Goal: Task Accomplishment & Management: Complete application form

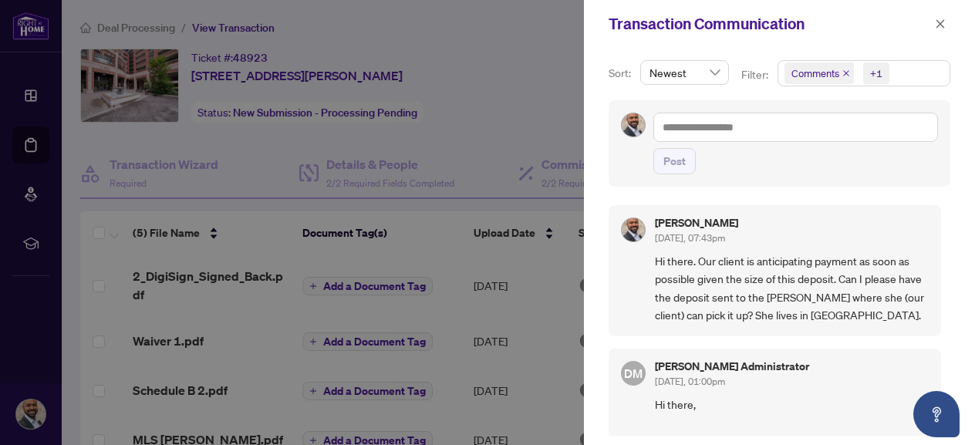
click at [491, 121] on div at bounding box center [487, 222] width 975 height 445
click at [117, 30] on div at bounding box center [487, 222] width 975 height 445
click at [940, 25] on icon "close" at bounding box center [940, 23] width 8 height 8
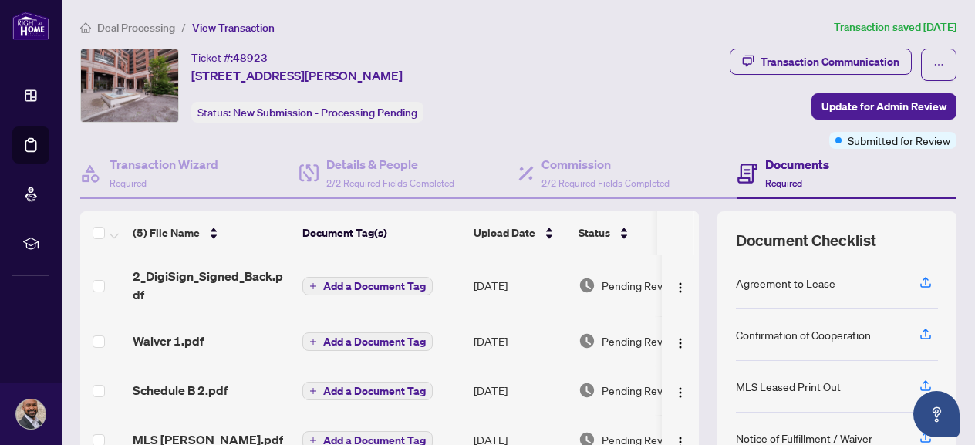
click at [140, 25] on span "Deal Processing" at bounding box center [136, 28] width 78 height 14
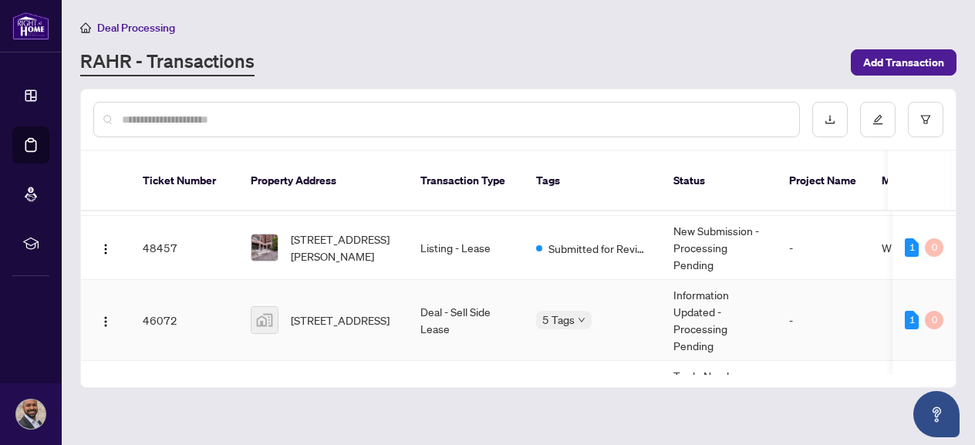
scroll to position [154, 0]
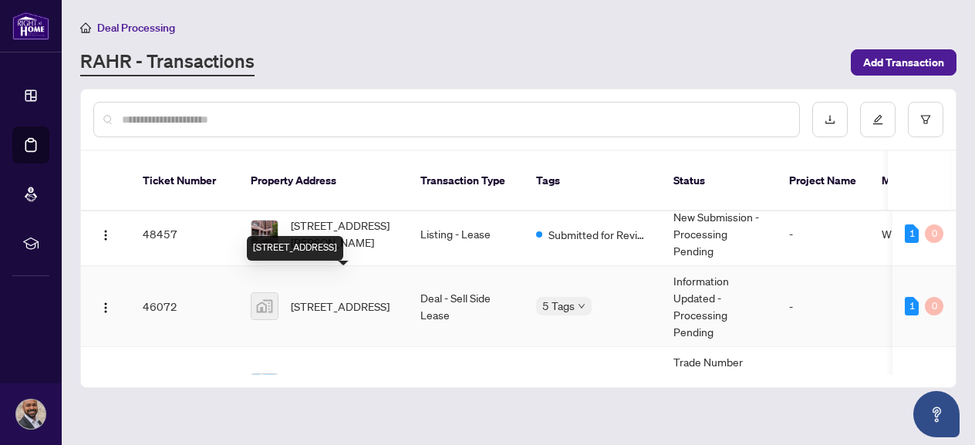
click at [344, 298] on span "[STREET_ADDRESS]" at bounding box center [340, 306] width 99 height 17
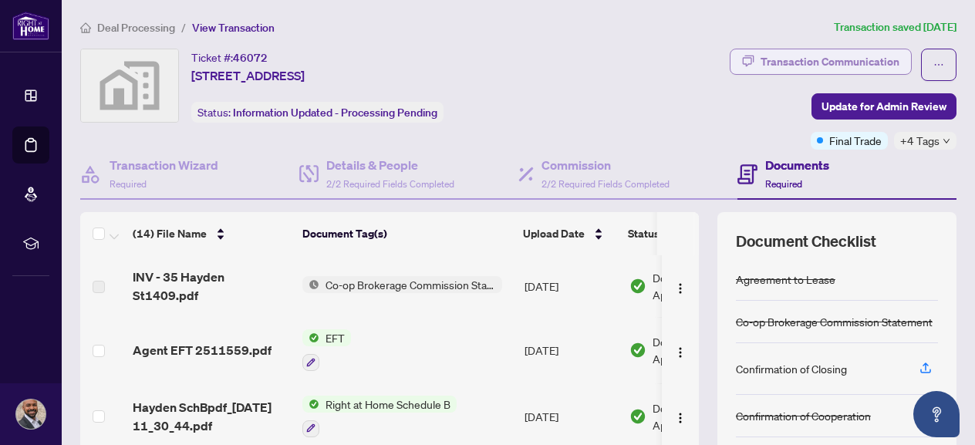
click at [846, 60] on div "Transaction Communication" at bounding box center [830, 61] width 139 height 25
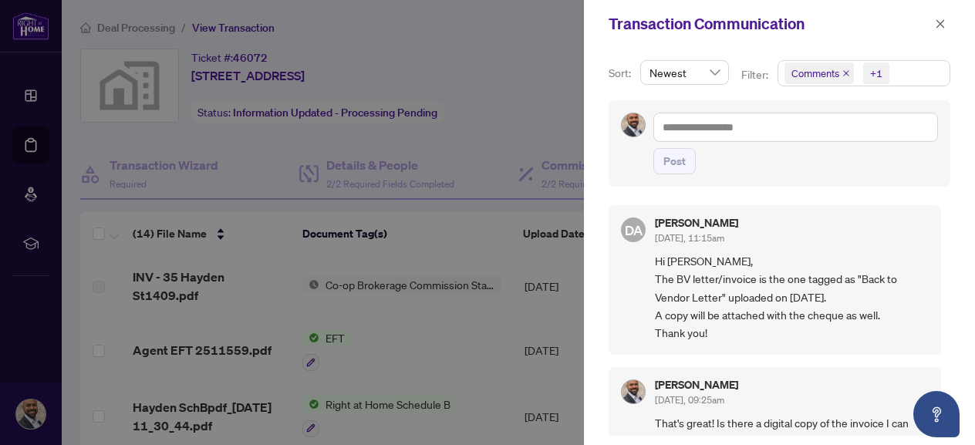
click at [444, 339] on div at bounding box center [487, 222] width 975 height 445
click at [940, 22] on icon "close" at bounding box center [940, 24] width 11 height 11
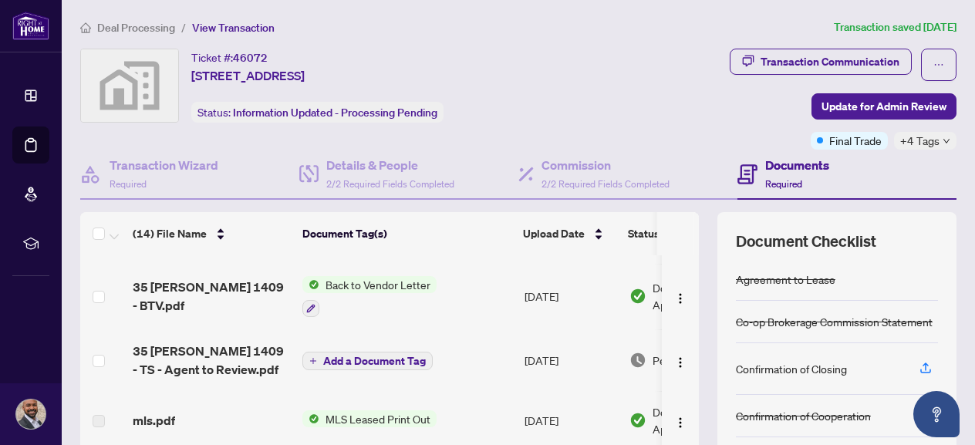
scroll to position [309, 0]
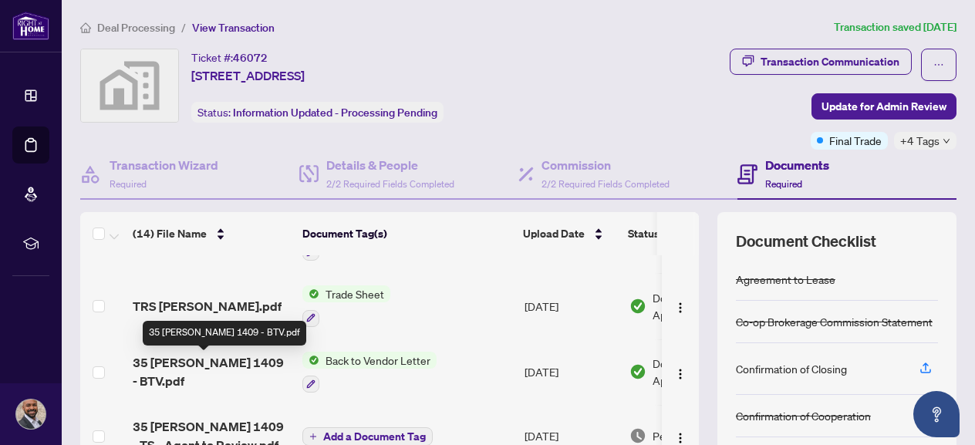
click at [229, 368] on span "35 [PERSON_NAME] 1409 - BTV.pdf" at bounding box center [211, 371] width 157 height 37
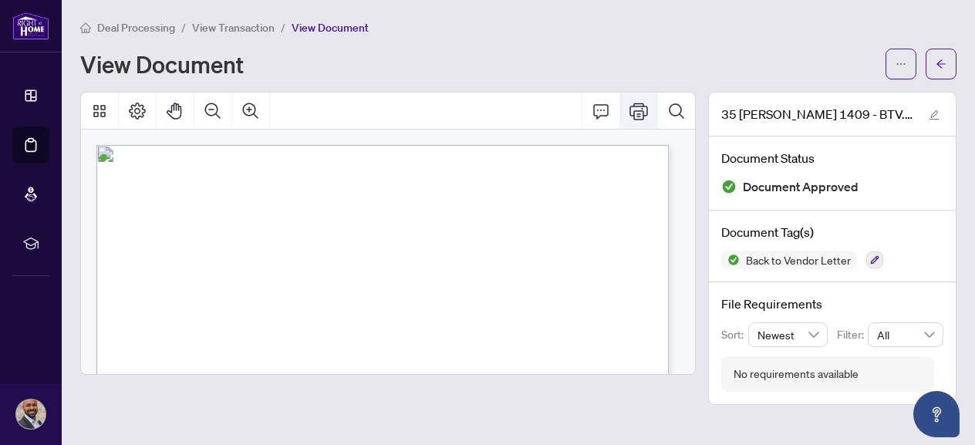
click at [639, 108] on icon "Print" at bounding box center [638, 111] width 19 height 19
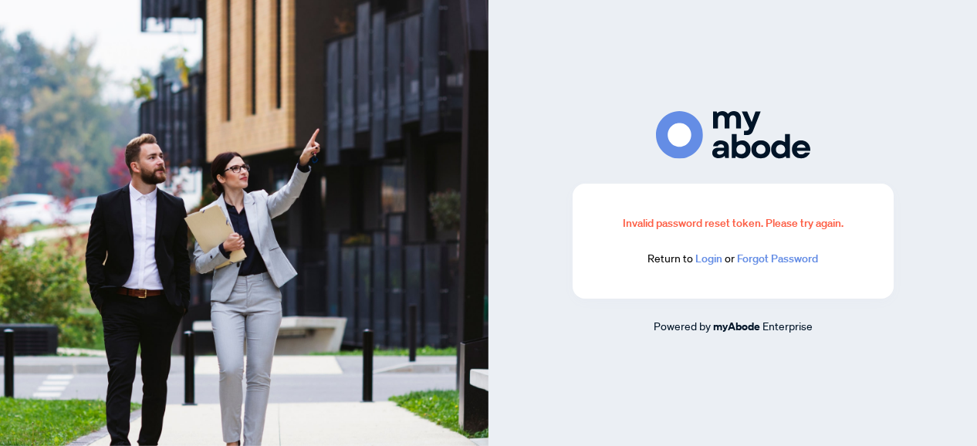
click at [713, 257] on link "Login" at bounding box center [708, 258] width 27 height 14
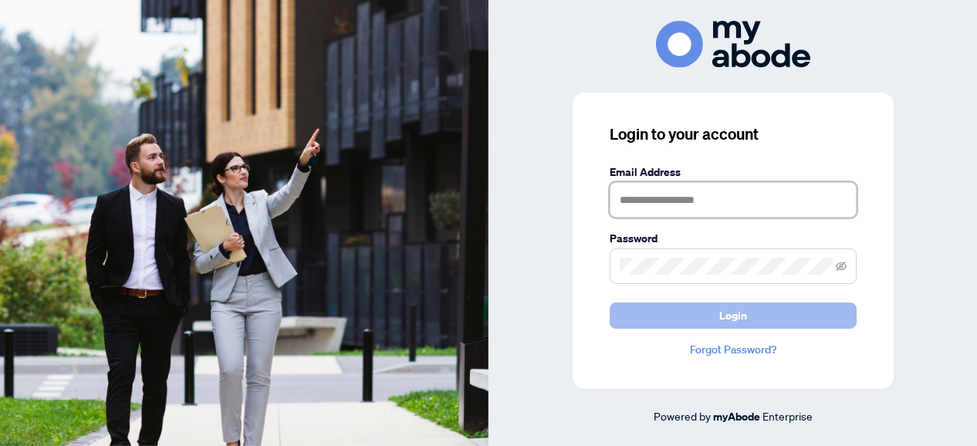
type input "**********"
click at [733, 319] on span "Login" at bounding box center [733, 315] width 28 height 25
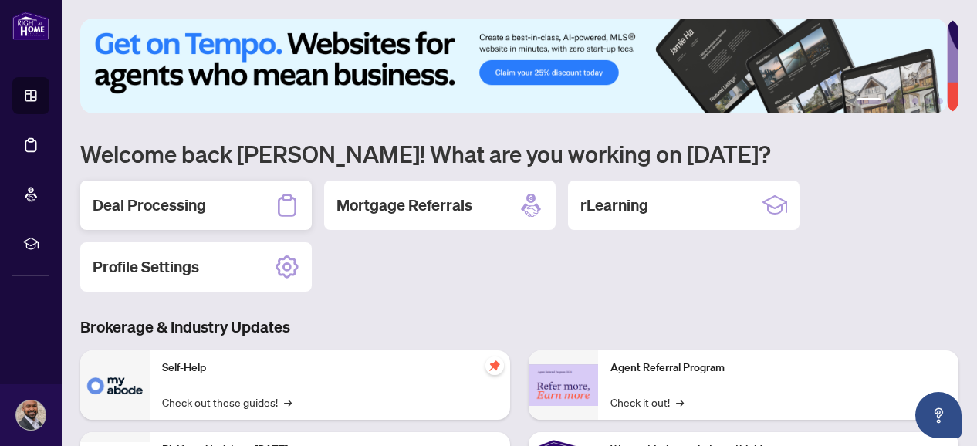
click at [131, 199] on h2 "Deal Processing" at bounding box center [149, 205] width 113 height 22
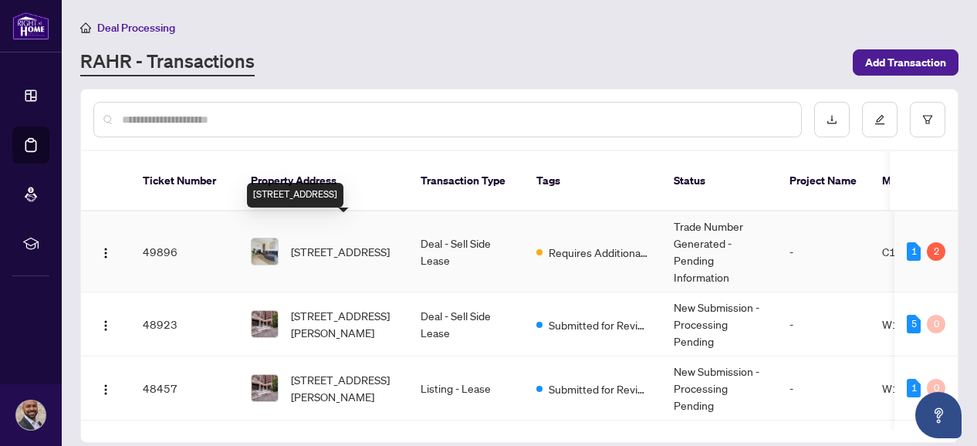
click at [352, 243] on span "[STREET_ADDRESS]" at bounding box center [340, 251] width 99 height 17
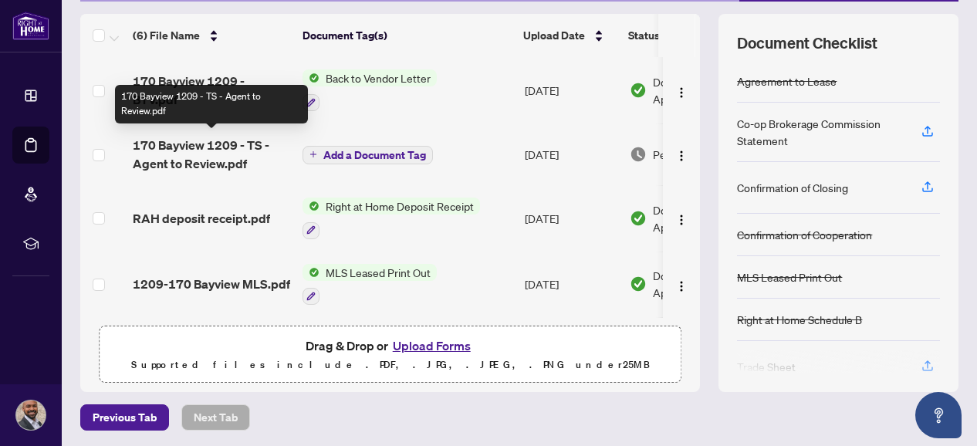
click at [204, 160] on span "170 Bayview 1209 - TS - Agent to Review.pdf" at bounding box center [211, 154] width 157 height 37
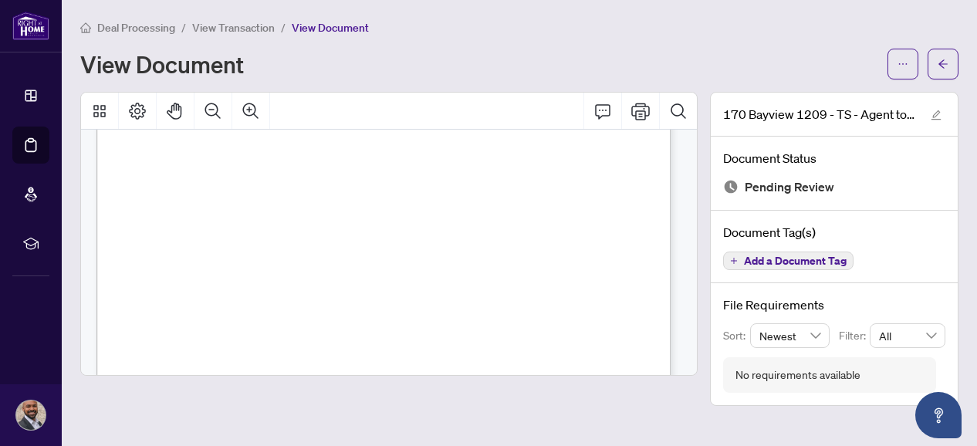
scroll to position [103, 0]
click at [641, 116] on icon "Print" at bounding box center [640, 111] width 19 height 19
click at [142, 25] on span "Deal Processing" at bounding box center [136, 28] width 78 height 14
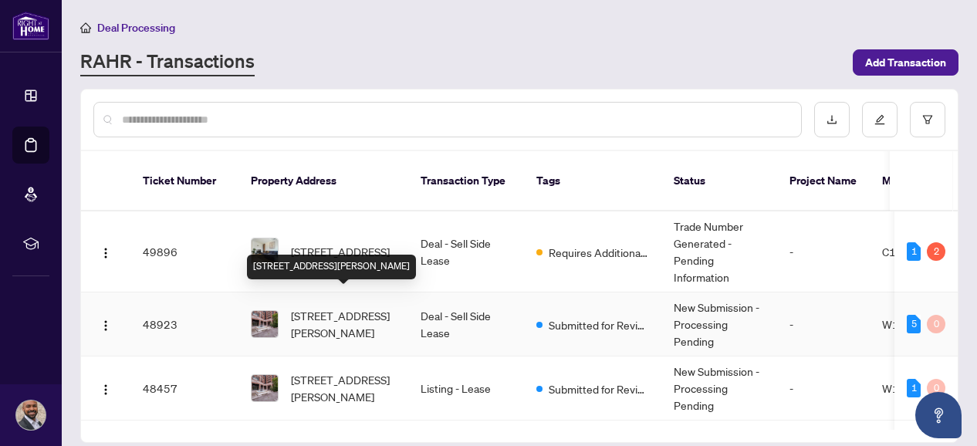
click at [337, 310] on span "[STREET_ADDRESS][PERSON_NAME]" at bounding box center [343, 324] width 105 height 34
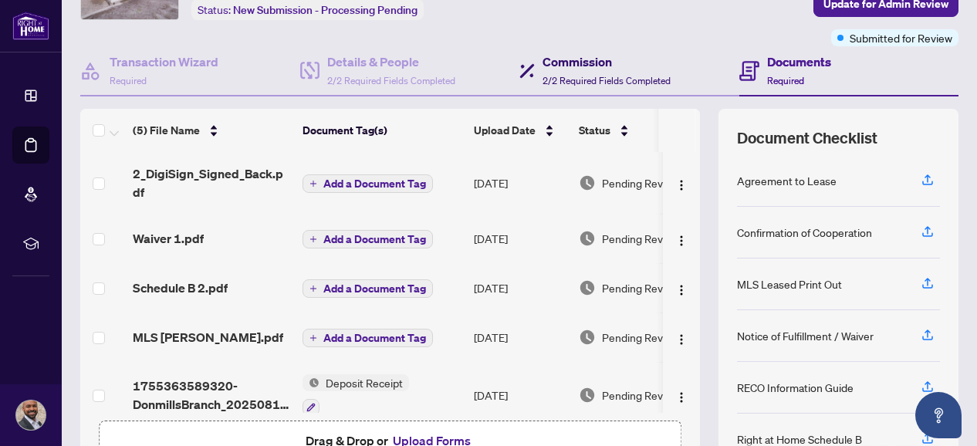
click at [558, 69] on h4 "Commission" at bounding box center [606, 61] width 128 height 19
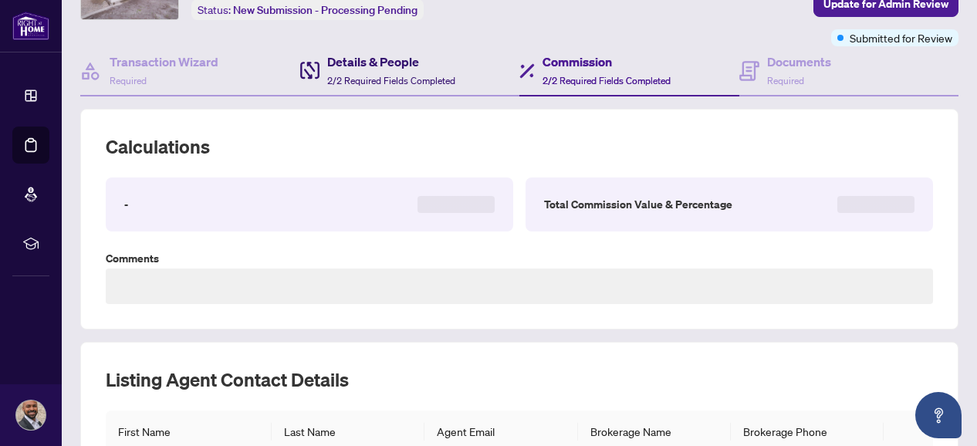
click at [373, 59] on h4 "Details & People" at bounding box center [391, 61] width 128 height 19
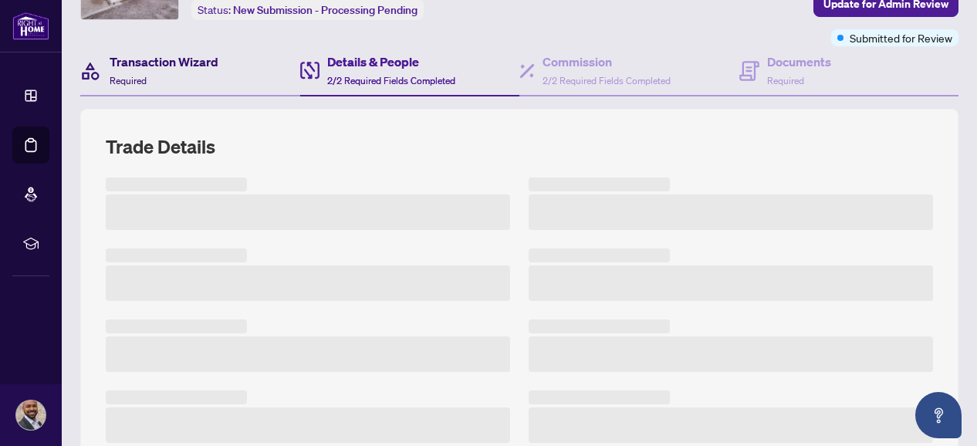
click at [168, 68] on h4 "Transaction Wizard" at bounding box center [164, 61] width 109 height 19
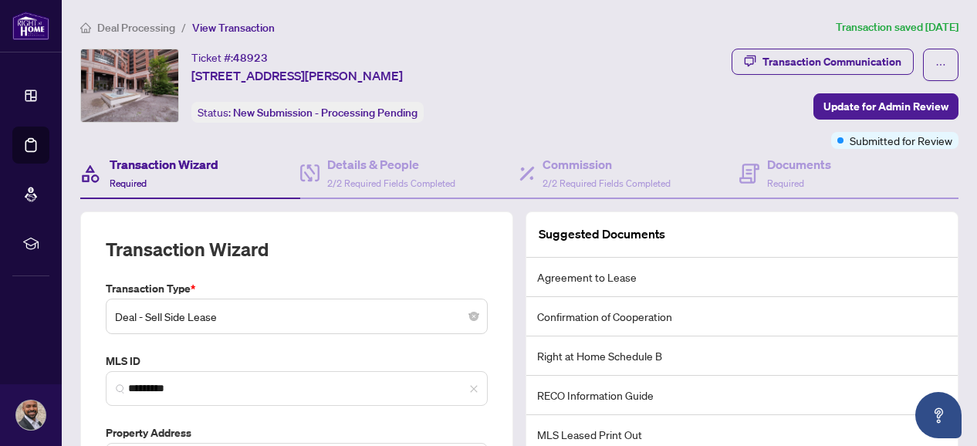
click at [147, 33] on span "Deal Processing" at bounding box center [136, 28] width 78 height 14
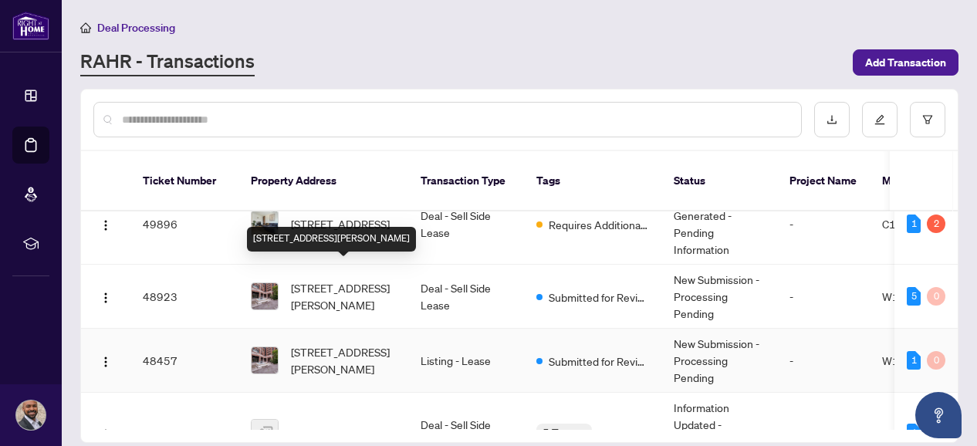
scroll to position [103, 0]
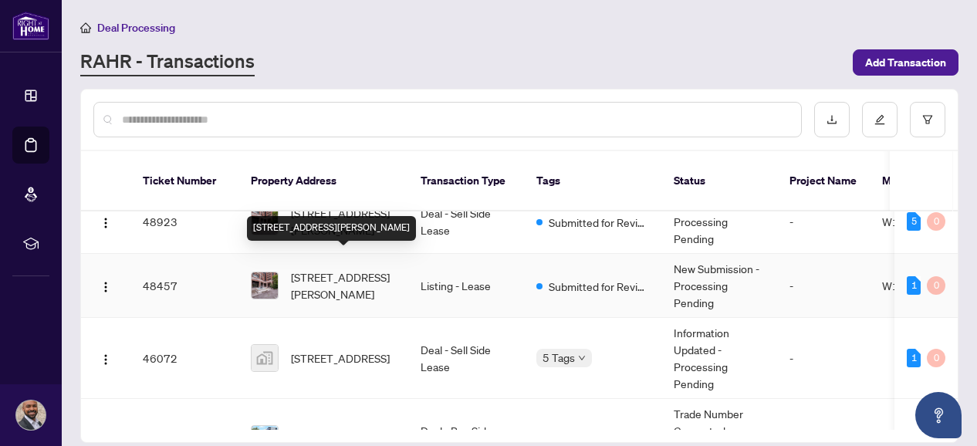
click at [359, 268] on span "[STREET_ADDRESS][PERSON_NAME]" at bounding box center [343, 285] width 105 height 34
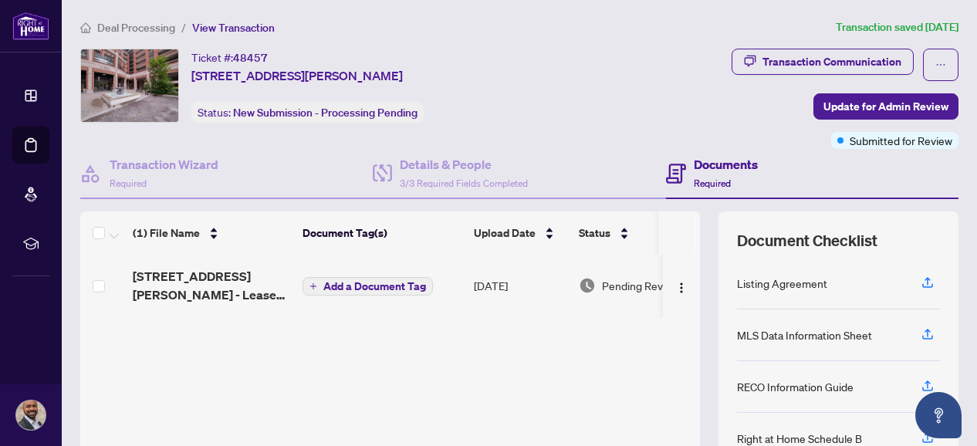
click at [150, 27] on span "Deal Processing" at bounding box center [136, 28] width 78 height 14
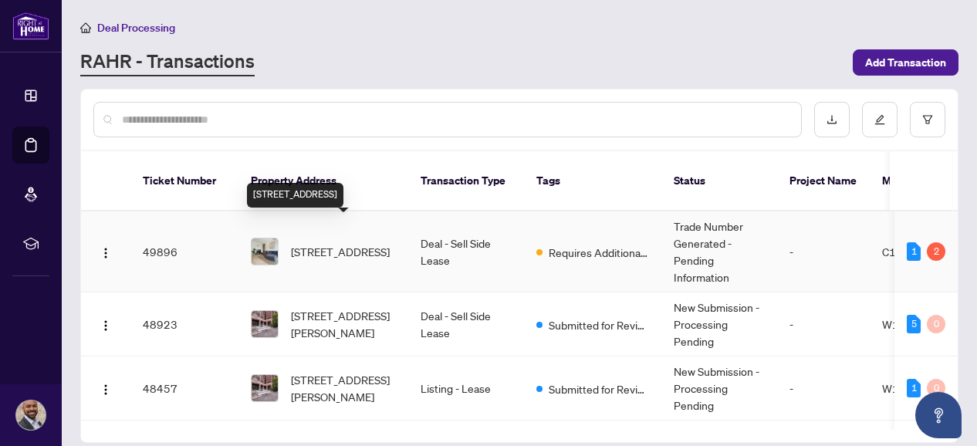
click at [342, 243] on span "[STREET_ADDRESS]" at bounding box center [340, 251] width 99 height 17
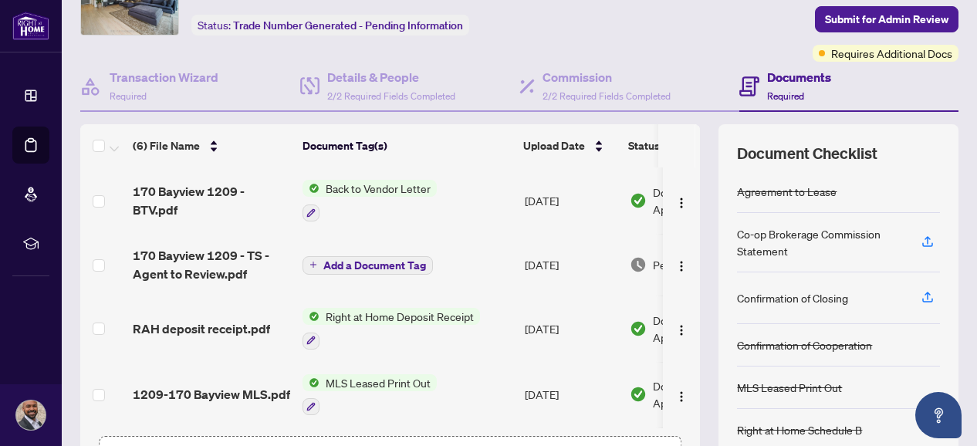
scroll to position [197, 0]
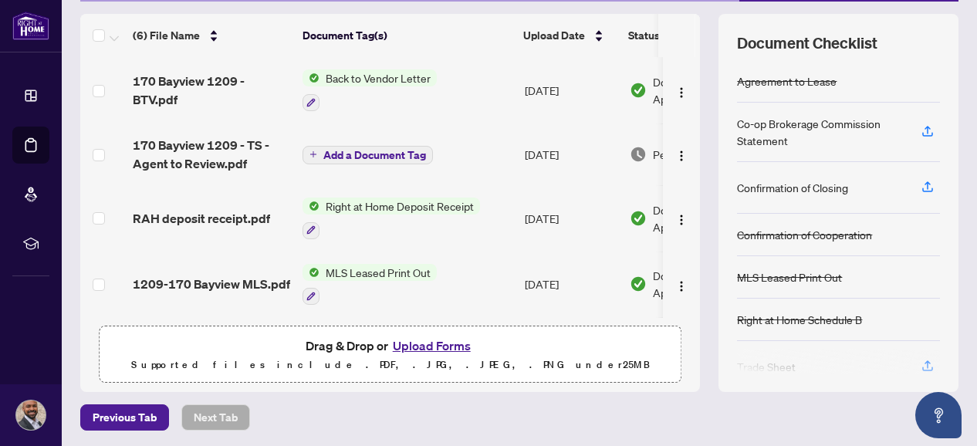
click at [422, 342] on button "Upload Forms" at bounding box center [431, 346] width 87 height 20
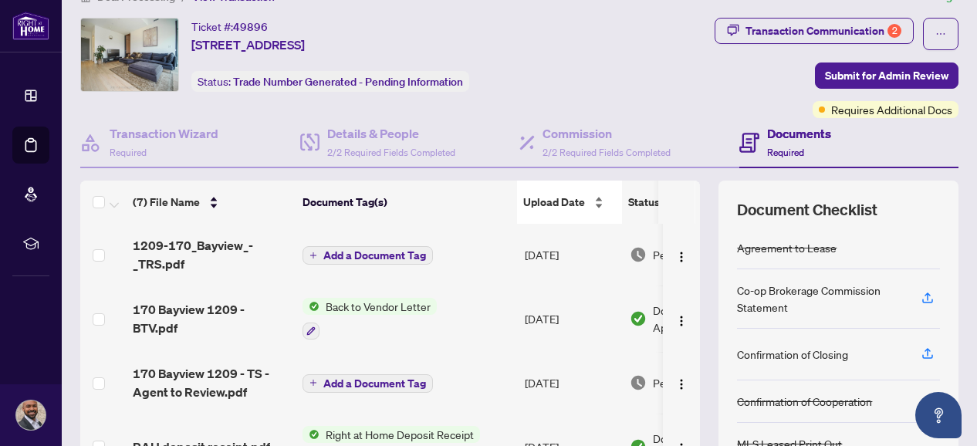
scroll to position [0, 0]
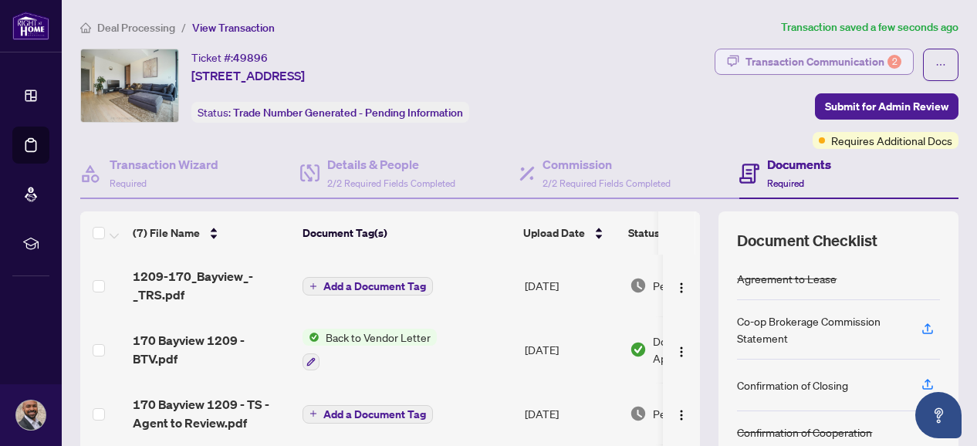
click at [822, 52] on div "Transaction Communication 2" at bounding box center [823, 61] width 156 height 25
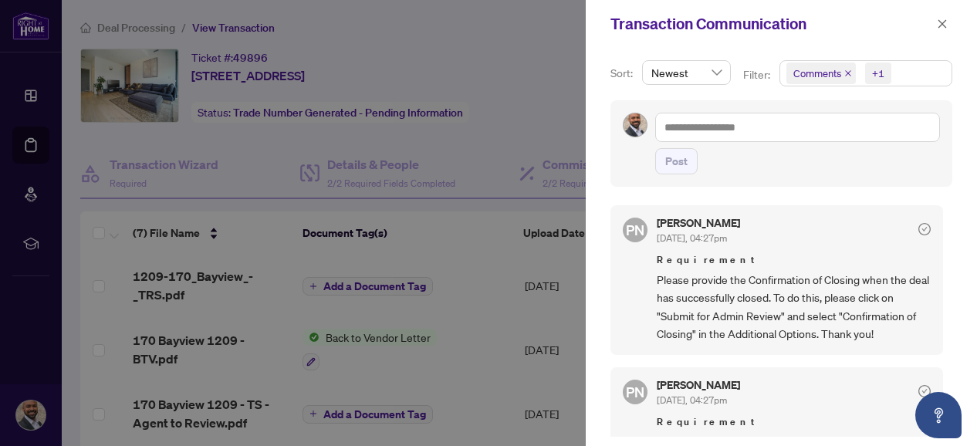
click at [939, 27] on icon "close" at bounding box center [942, 23] width 8 height 8
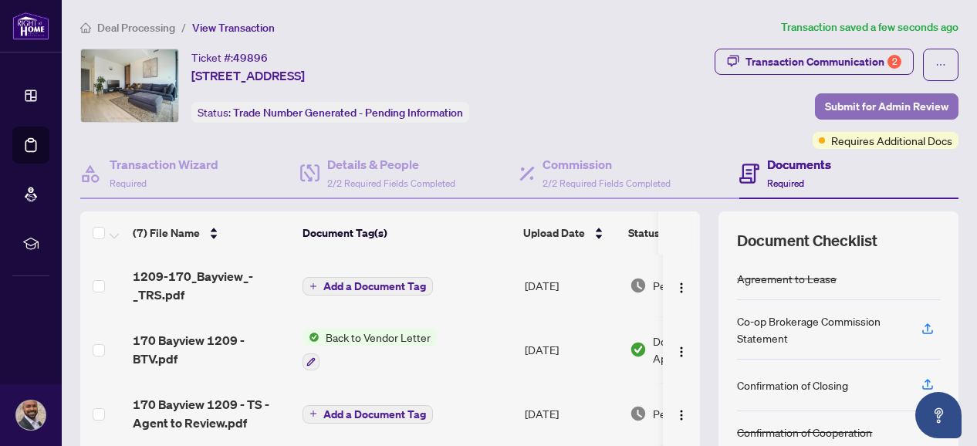
click at [828, 100] on span "Submit for Admin Review" at bounding box center [886, 106] width 123 height 25
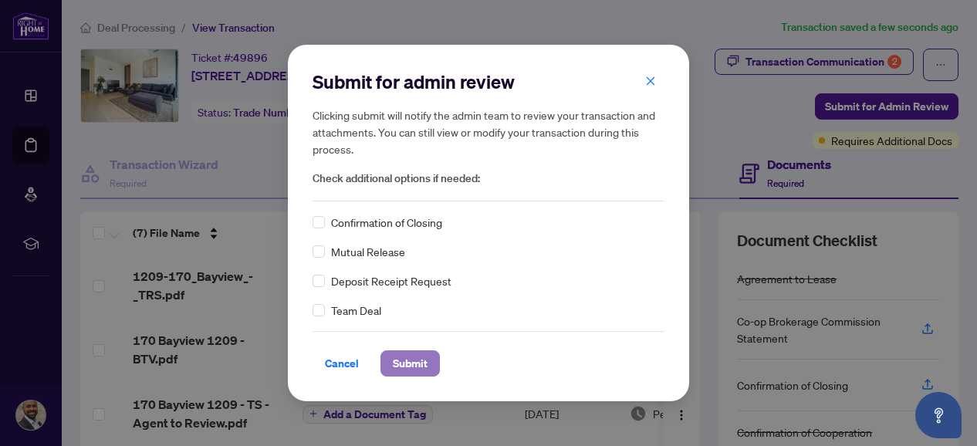
click at [410, 357] on span "Submit" at bounding box center [410, 363] width 35 height 25
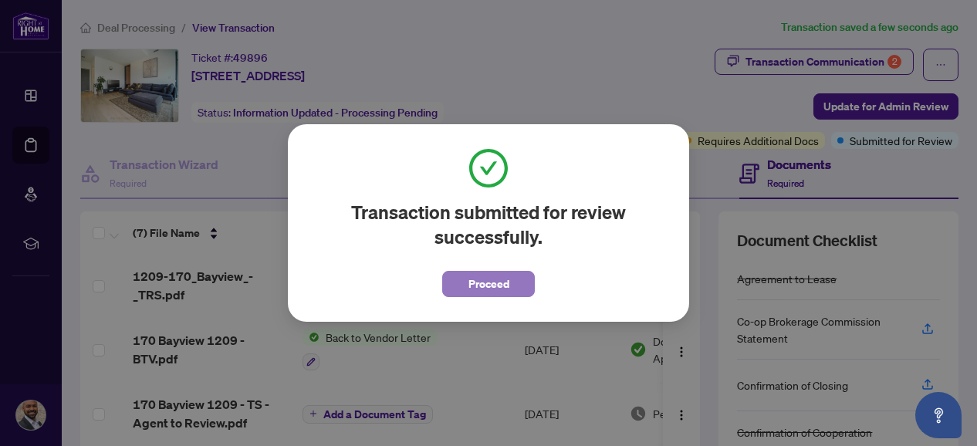
click at [494, 280] on span "Proceed" at bounding box center [488, 284] width 41 height 25
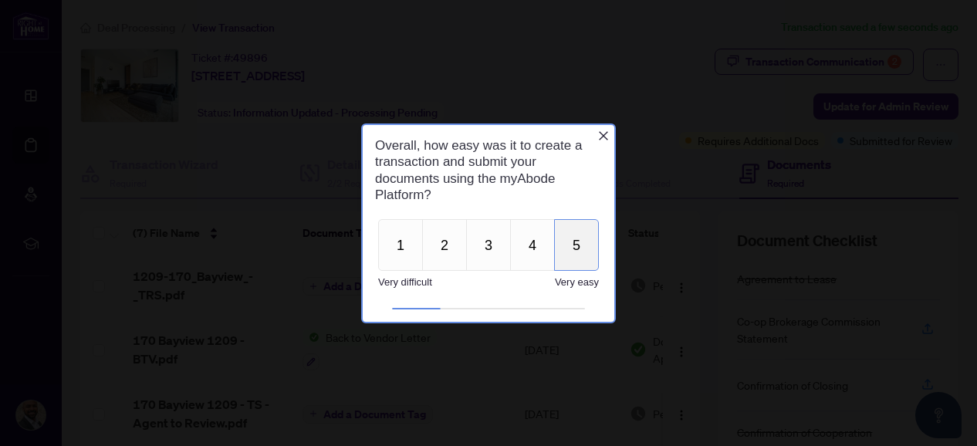
click at [582, 248] on button "5" at bounding box center [576, 244] width 45 height 52
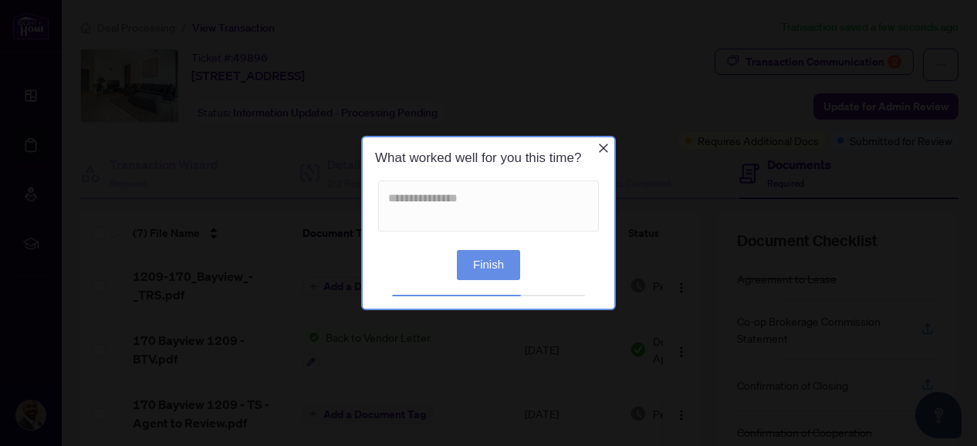
click at [498, 263] on button "Finish" at bounding box center [488, 265] width 63 height 30
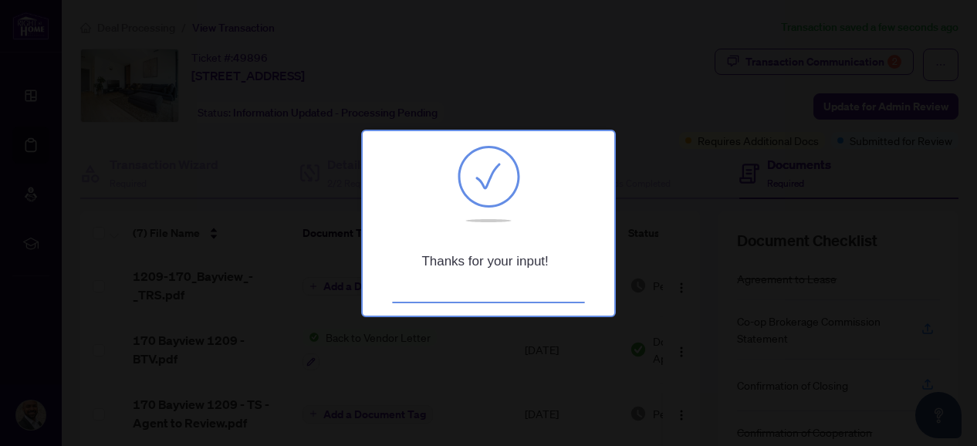
click at [634, 166] on div at bounding box center [488, 223] width 977 height 446
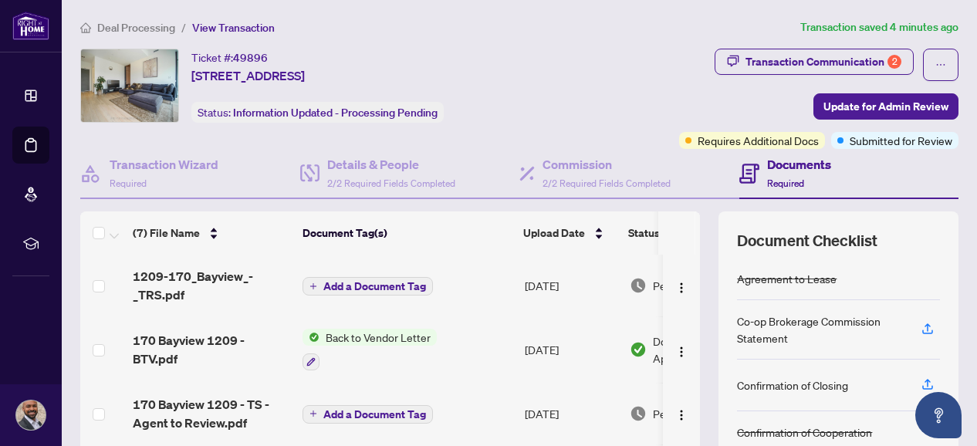
click at [112, 26] on span "Deal Processing" at bounding box center [136, 28] width 78 height 14
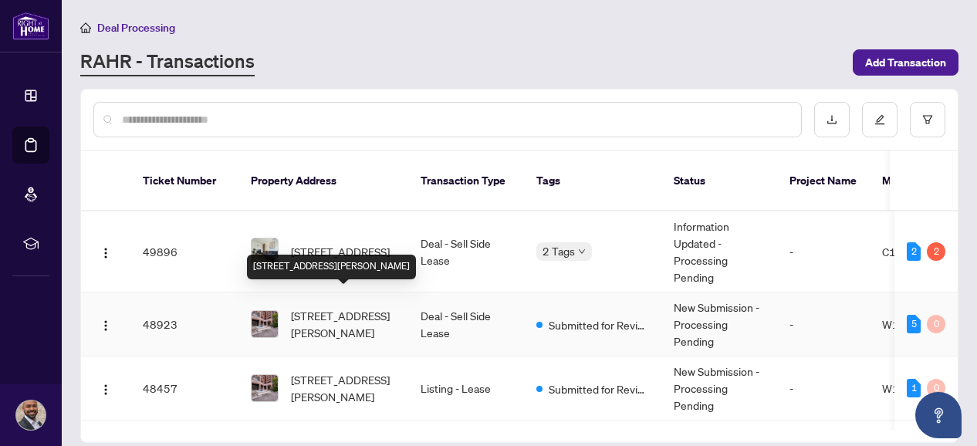
click at [341, 307] on span "[STREET_ADDRESS][PERSON_NAME]" at bounding box center [343, 324] width 105 height 34
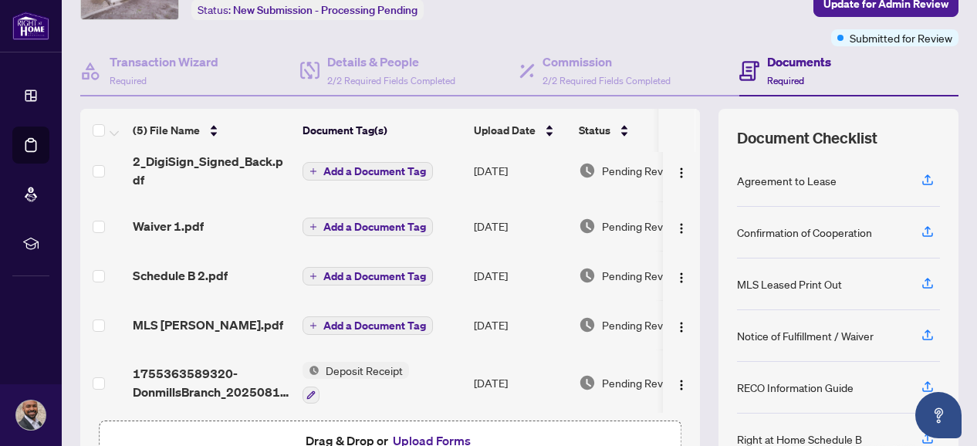
scroll to position [20, 0]
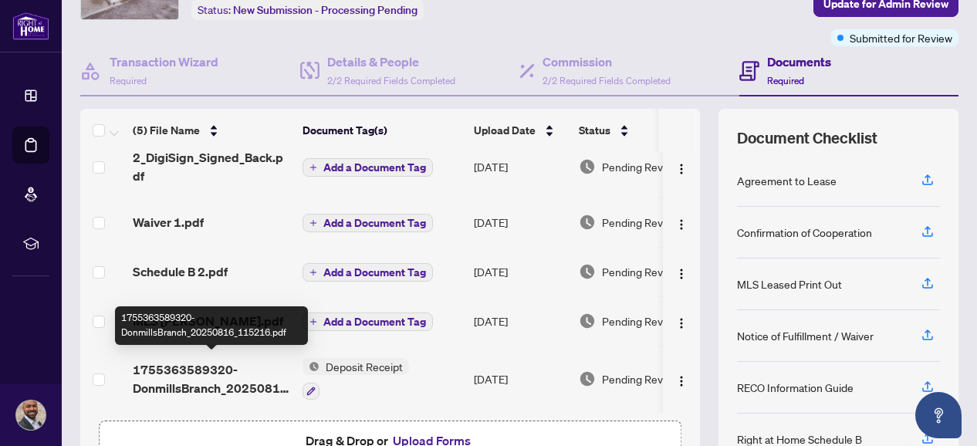
click at [221, 376] on span "1755363589320-DonmillsBranch_20250816_115216.pdf" at bounding box center [211, 378] width 157 height 37
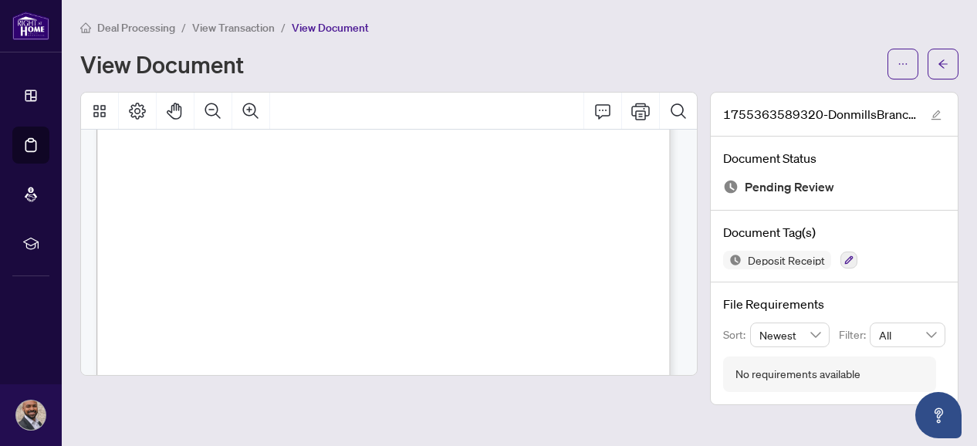
scroll to position [463, 0]
drag, startPoint x: 499, startPoint y: 353, endPoint x: 400, endPoint y: 360, distance: 99.8
click at [408, 359] on div "Page 1" at bounding box center [445, 133] width 698 height 903
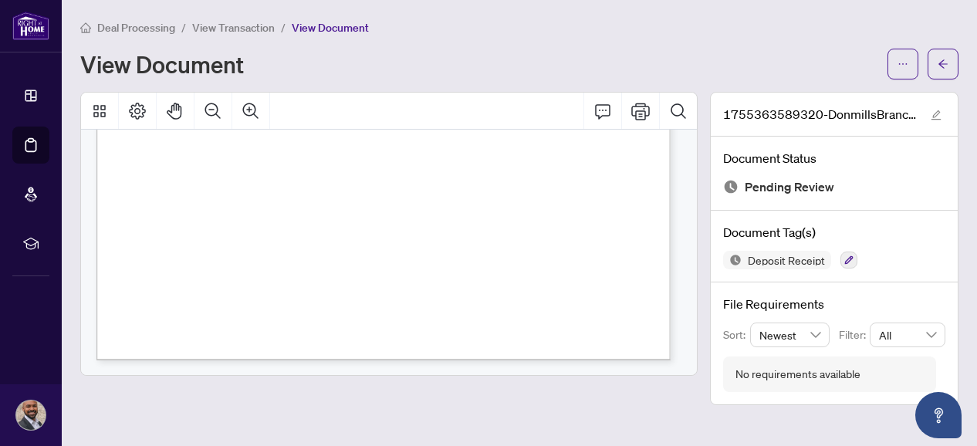
click at [151, 29] on span "Deal Processing" at bounding box center [136, 28] width 78 height 14
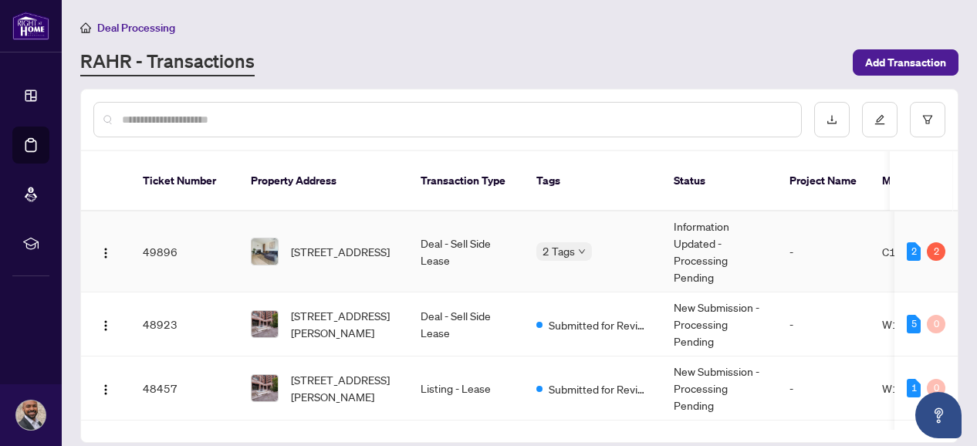
click at [317, 243] on span "[STREET_ADDRESS]" at bounding box center [340, 251] width 99 height 17
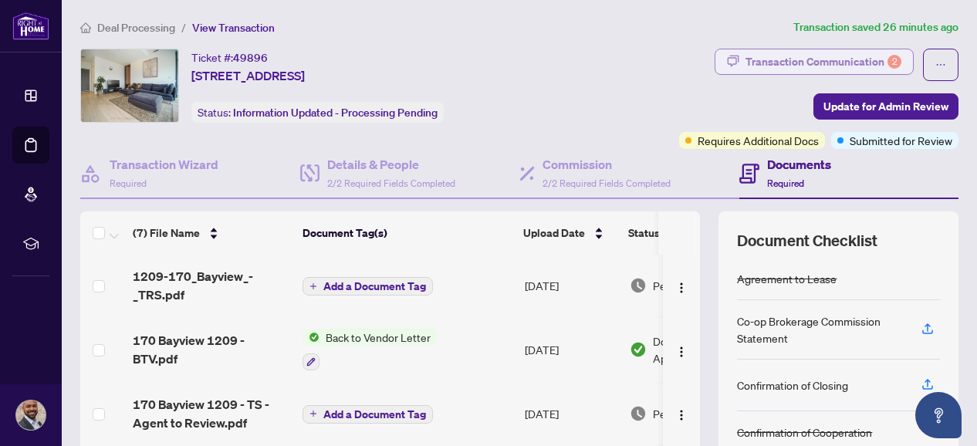
click at [801, 64] on div "Transaction Communication 2" at bounding box center [823, 61] width 156 height 25
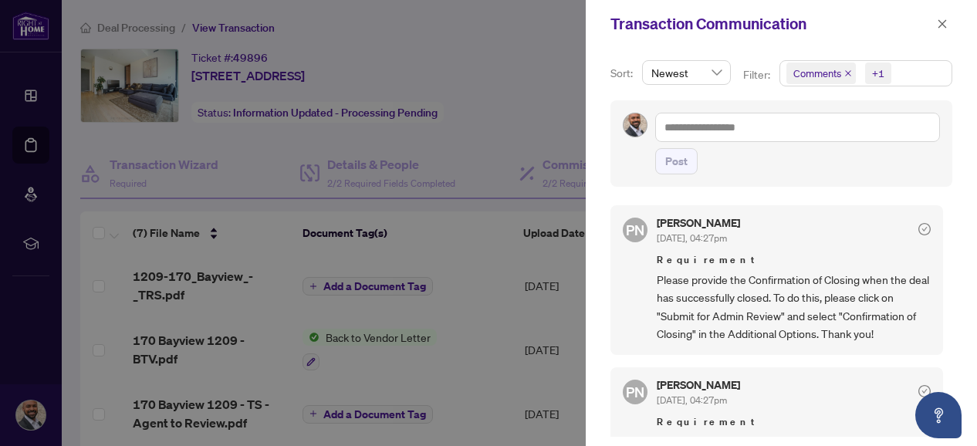
click at [479, 252] on div at bounding box center [488, 223] width 977 height 446
click at [949, 22] on button "button" at bounding box center [942, 24] width 20 height 19
